Goal: Check status: Check status

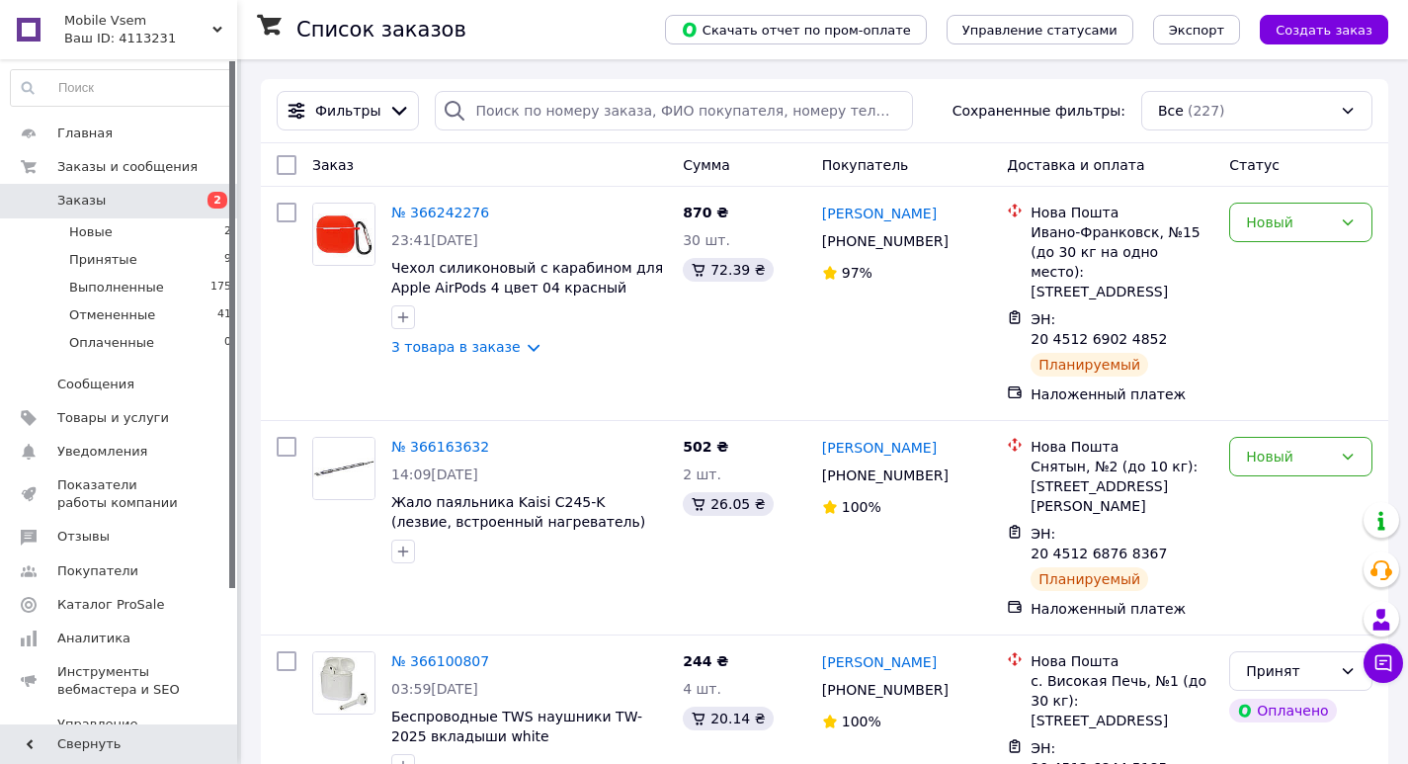
click at [176, 195] on span "Заказы" at bounding box center [119, 201] width 125 height 18
click at [84, 118] on link "Главная" at bounding box center [121, 134] width 243 height 34
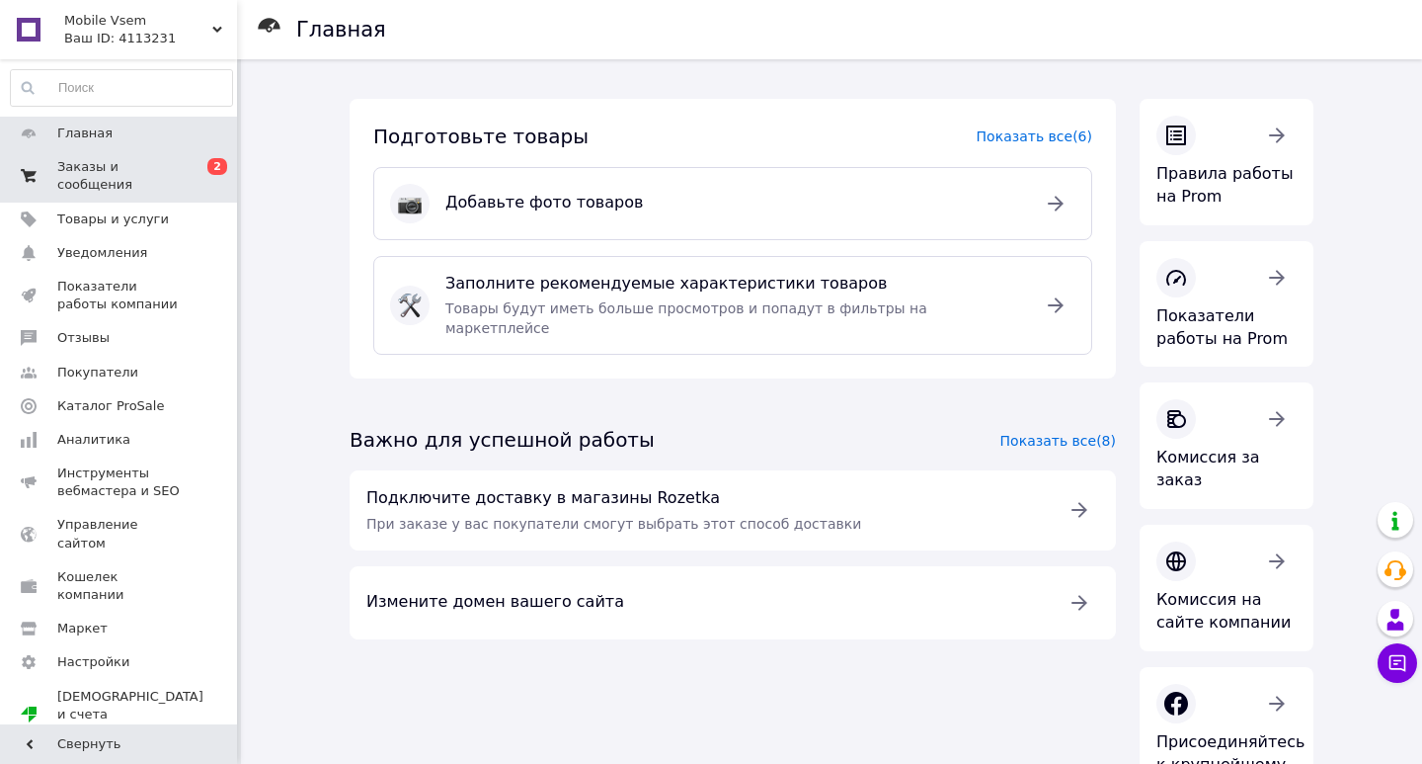
click at [141, 171] on span "Заказы и сообщения" at bounding box center [119, 176] width 125 height 36
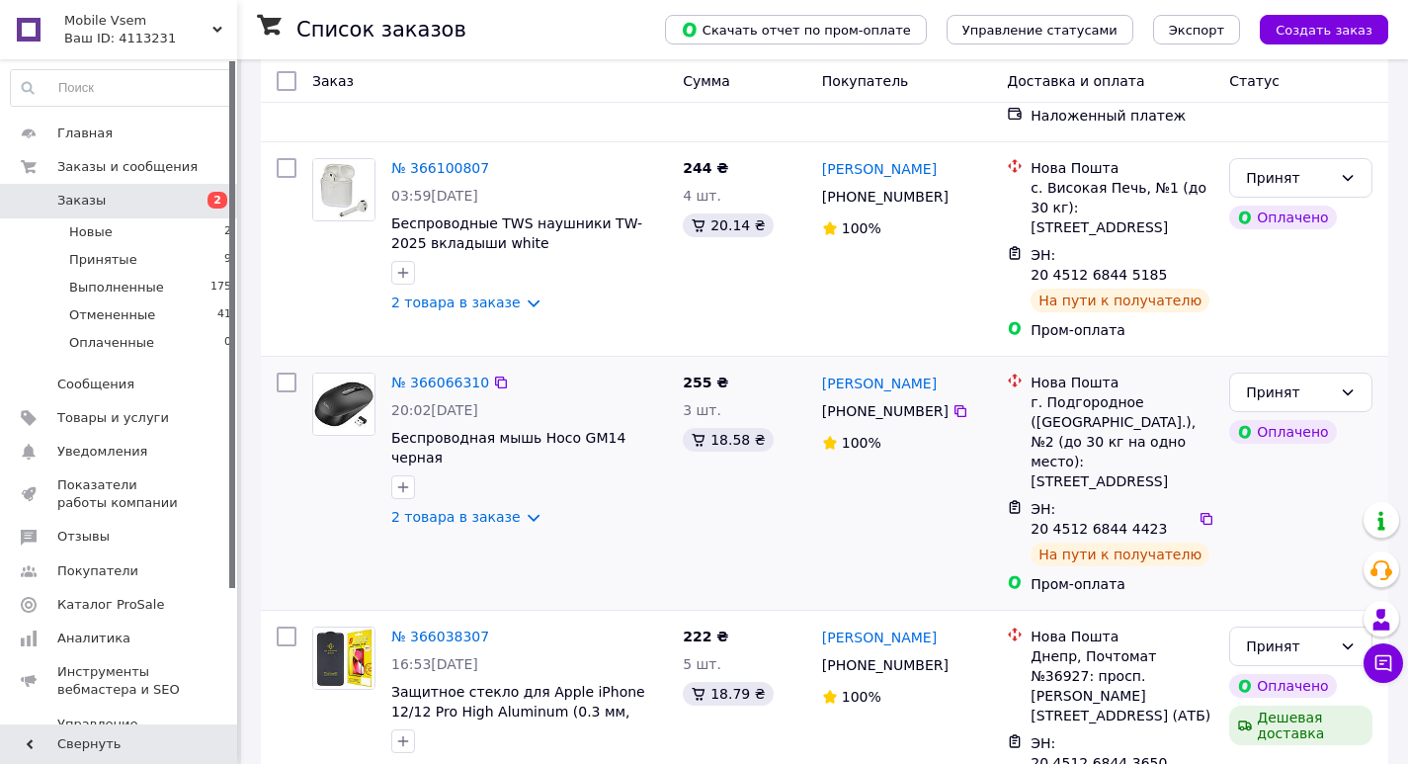
scroll to position [494, 0]
